Goal: Task Accomplishment & Management: Manage account settings

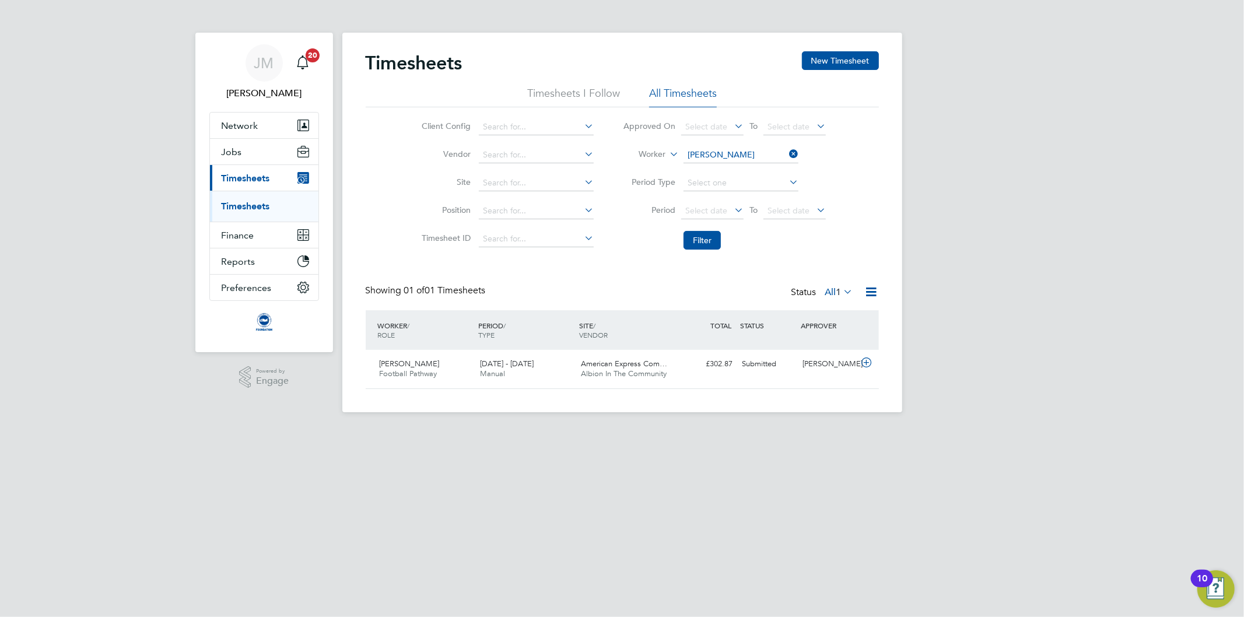
scroll to position [29, 101]
click at [266, 61] on span "JM" at bounding box center [264, 62] width 20 height 15
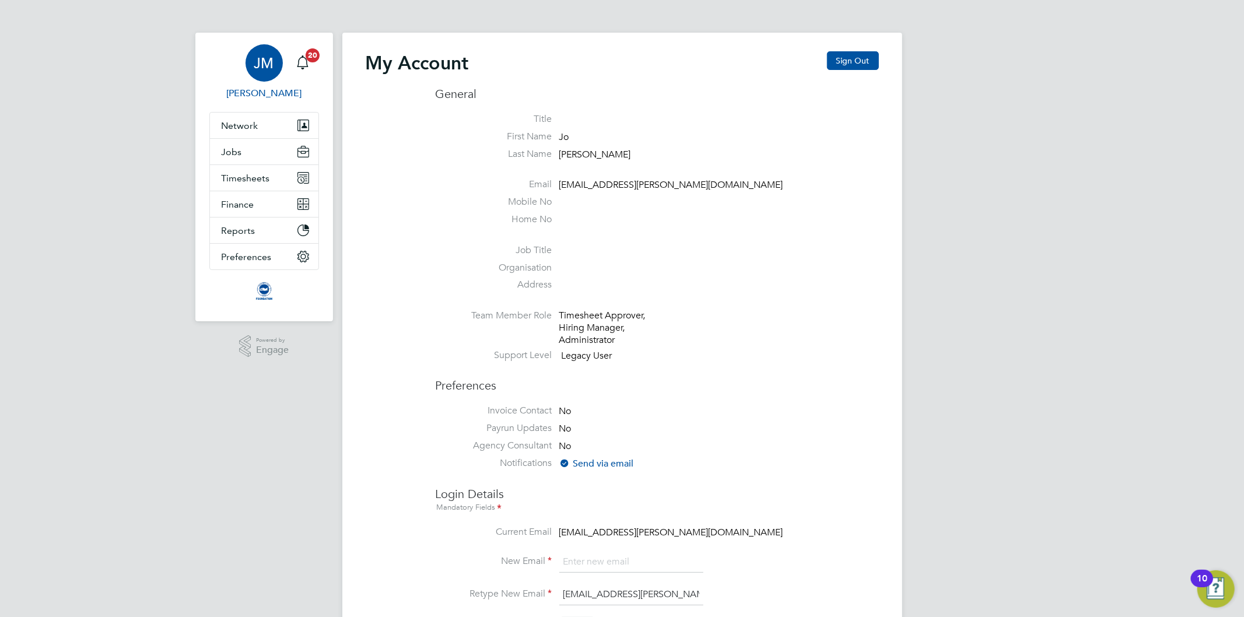
click at [853, 70] on button "Sign Out" at bounding box center [853, 60] width 52 height 19
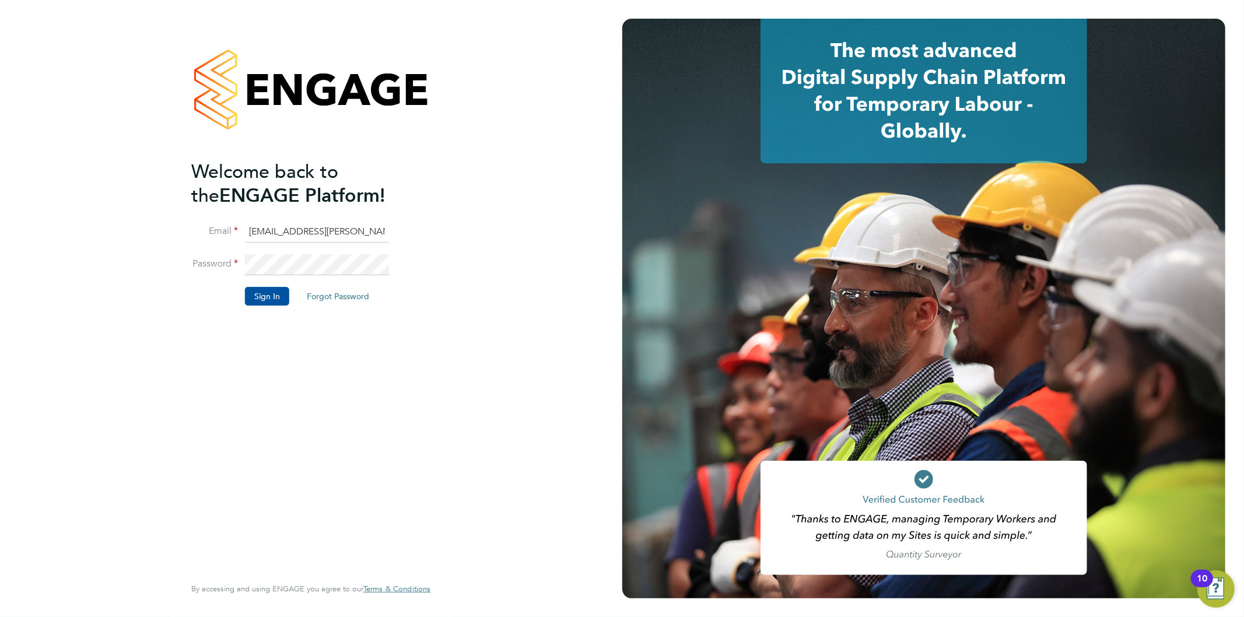
click at [290, 234] on input "[EMAIL_ADDRESS][PERSON_NAME][DOMAIN_NAME]" at bounding box center [317, 232] width 144 height 21
type input "[EMAIL_ADDRESS][PERSON_NAME][DOMAIN_NAME]"
click at [251, 290] on button "Sign In" at bounding box center [267, 296] width 44 height 19
